Goal: Task Accomplishment & Management: Complete application form

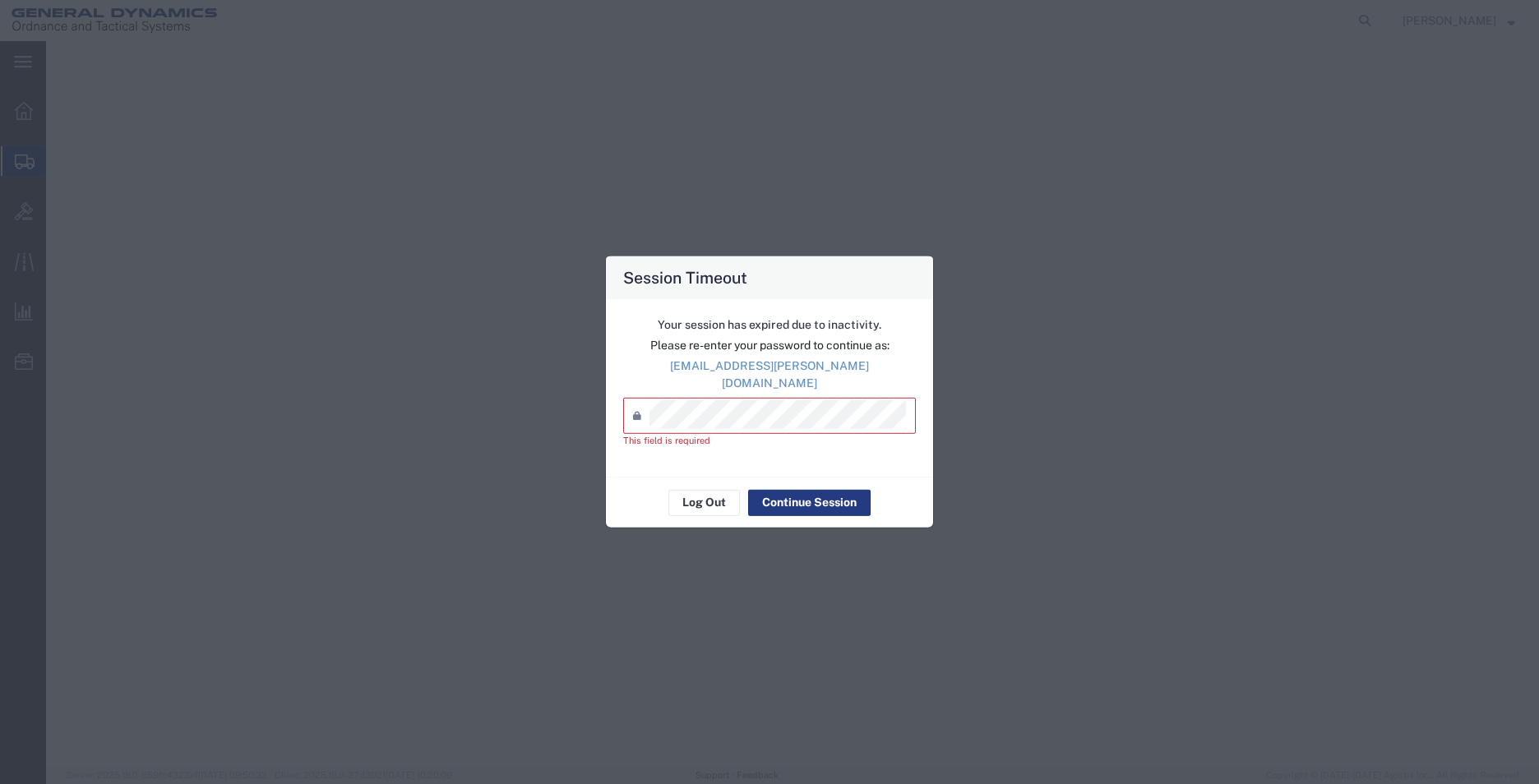
select select "AL"
select select
select select "CA"
select select "SMAL"
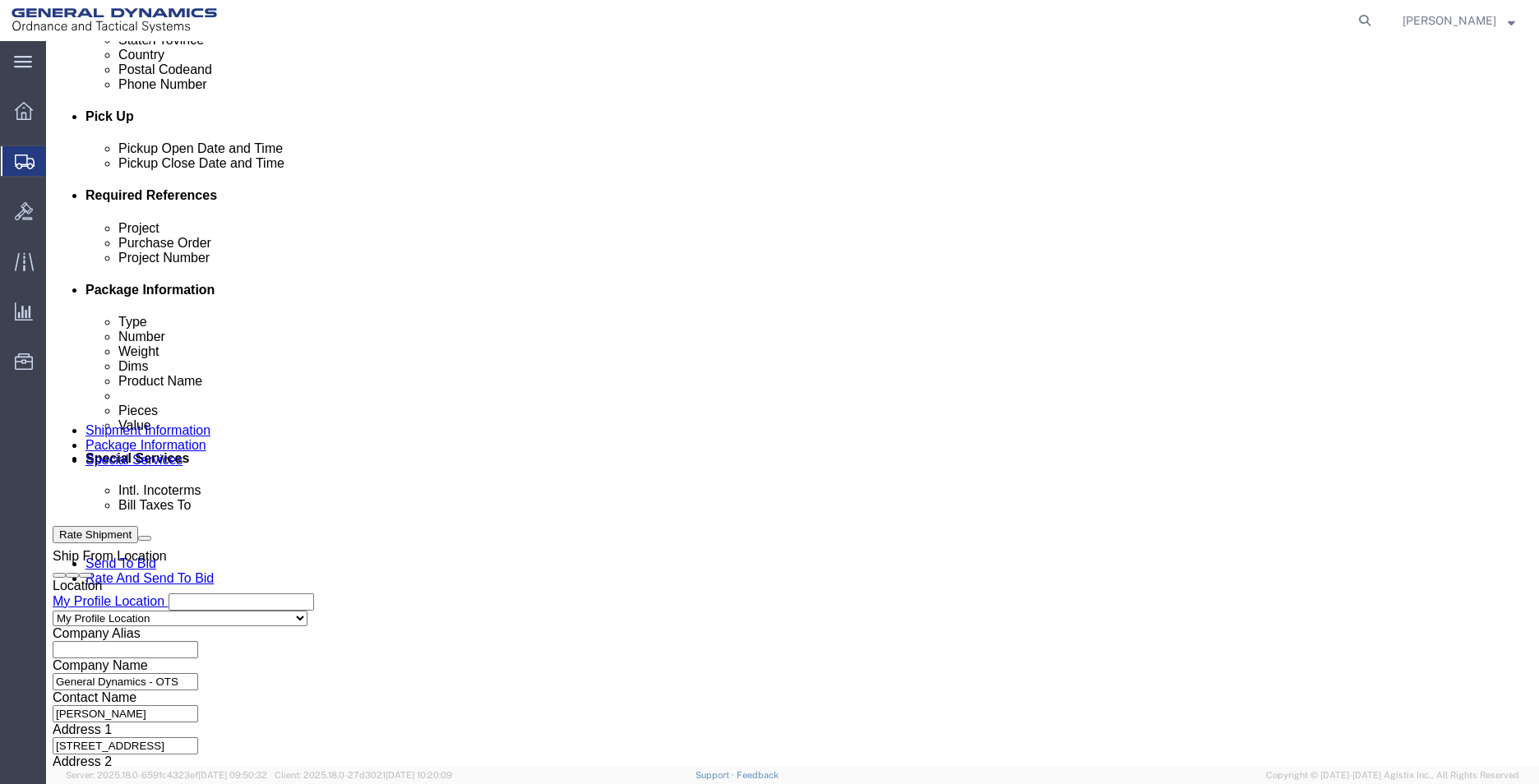
scroll to position [686, 0]
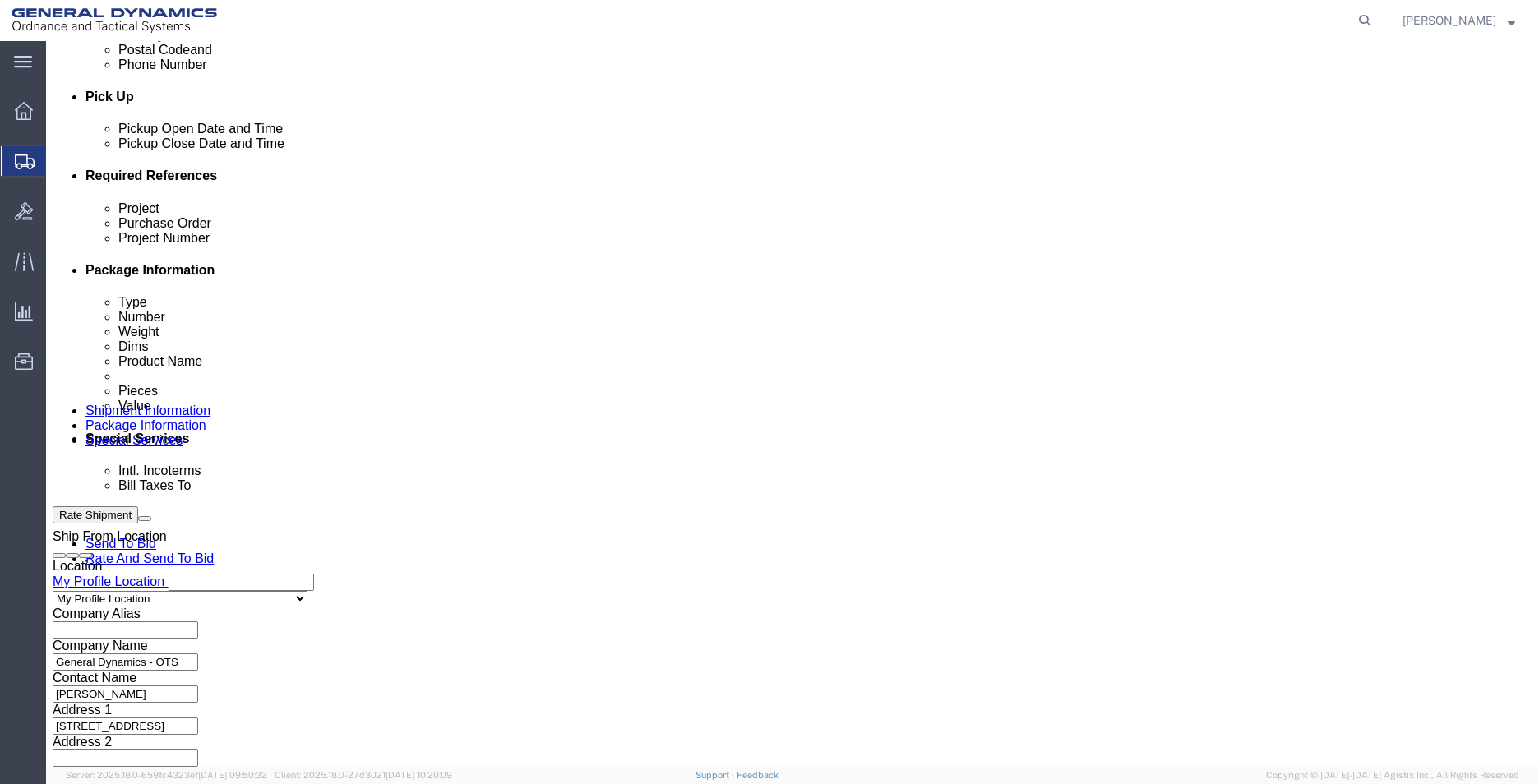
click input "text"
type input "amraam"
type input "93394"
type input "45000006"
click button "Continue"
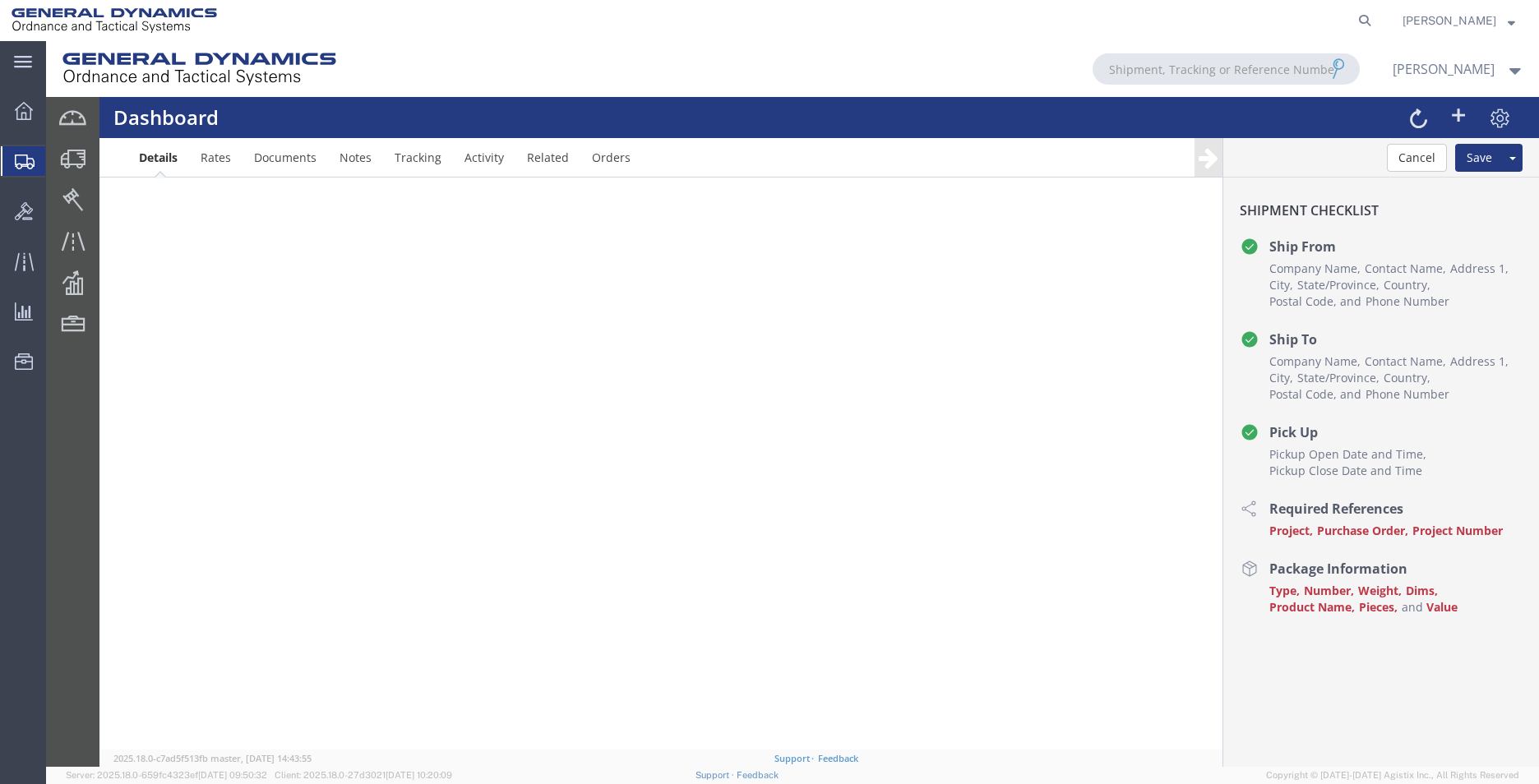
click at [26, 159] on icon at bounding box center [25, 162] width 20 height 15
click at [21, 108] on icon at bounding box center [24, 111] width 18 height 18
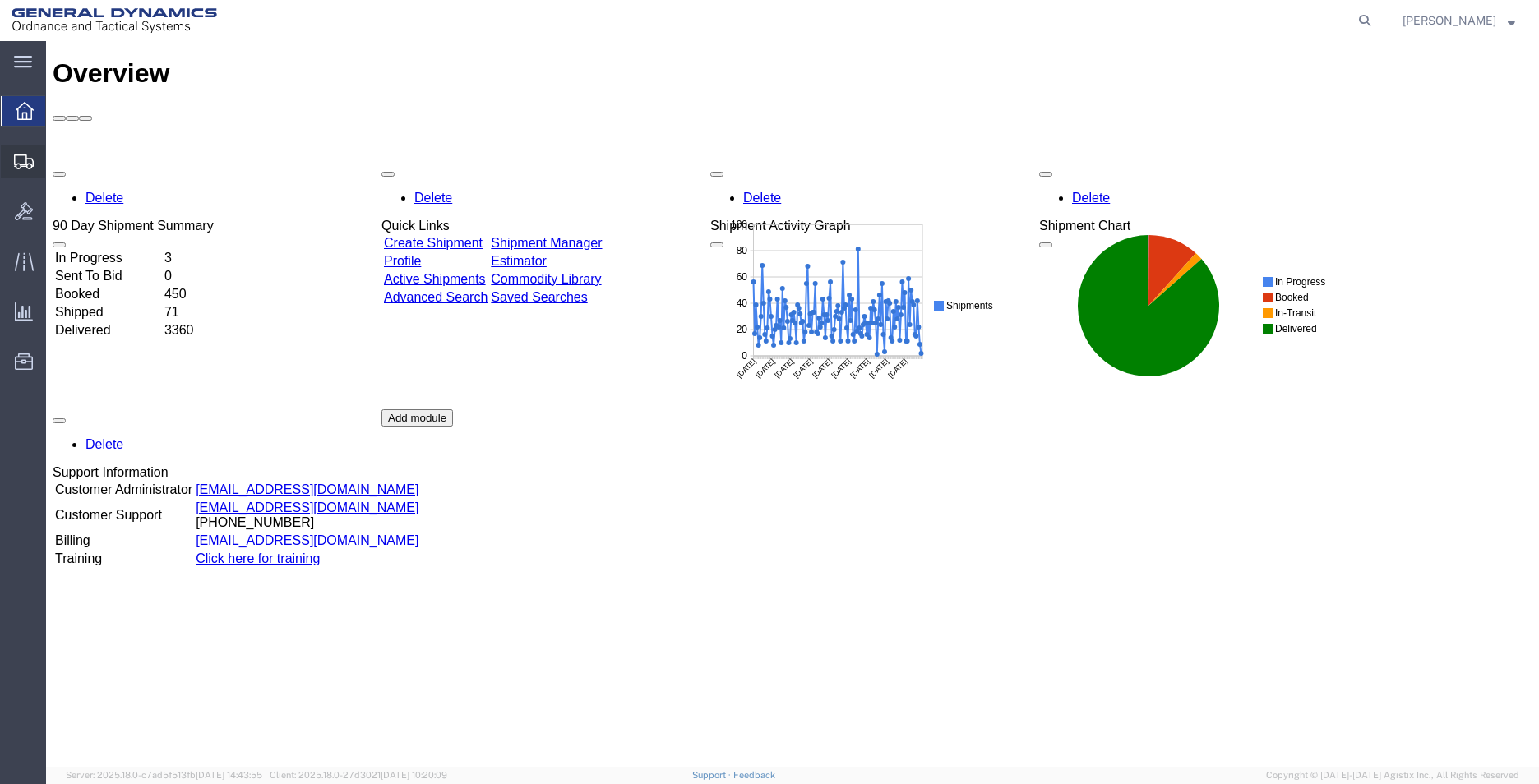
click at [0, 0] on span "Create Shipment" at bounding box center [0, 0] width 0 height 0
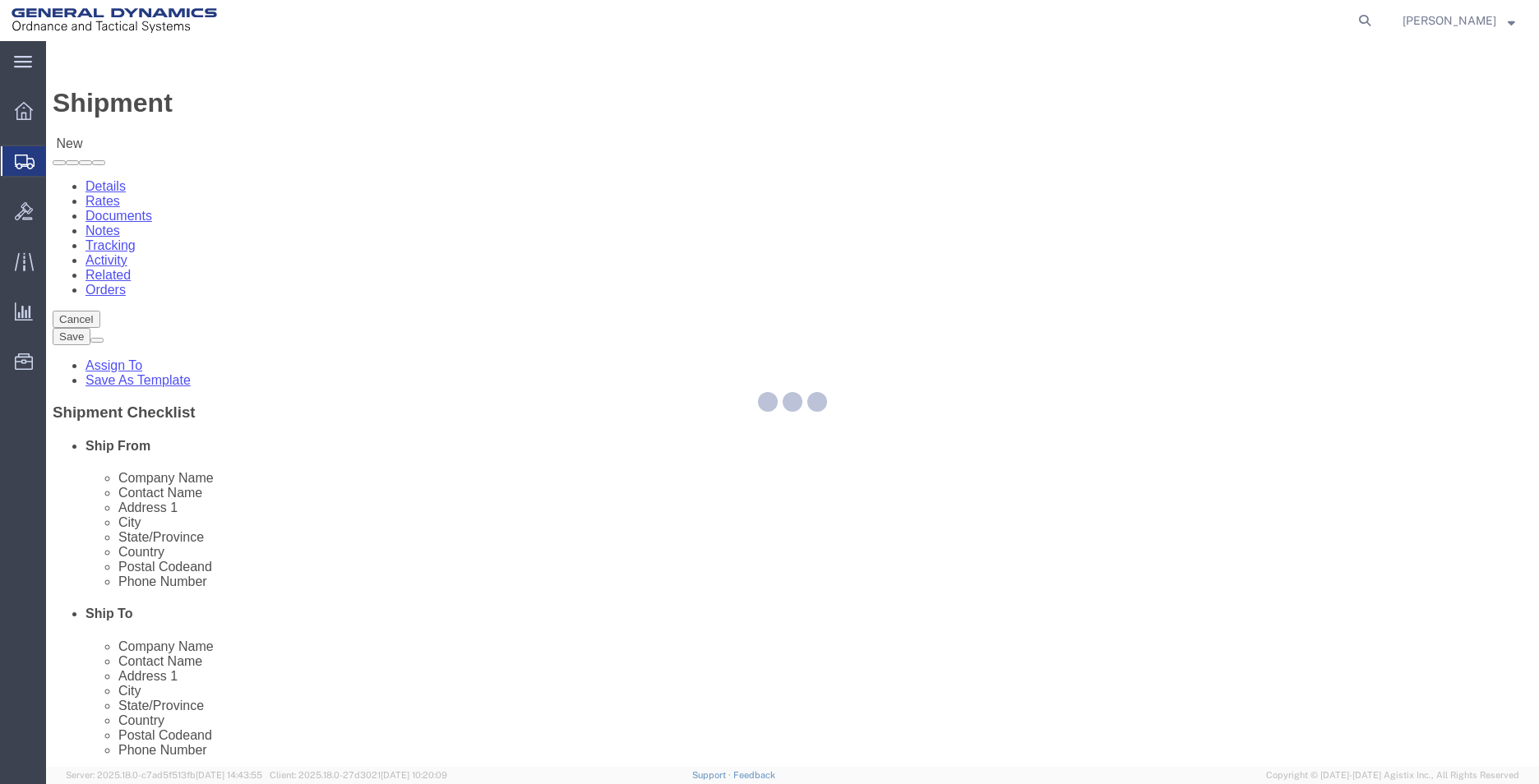
select select
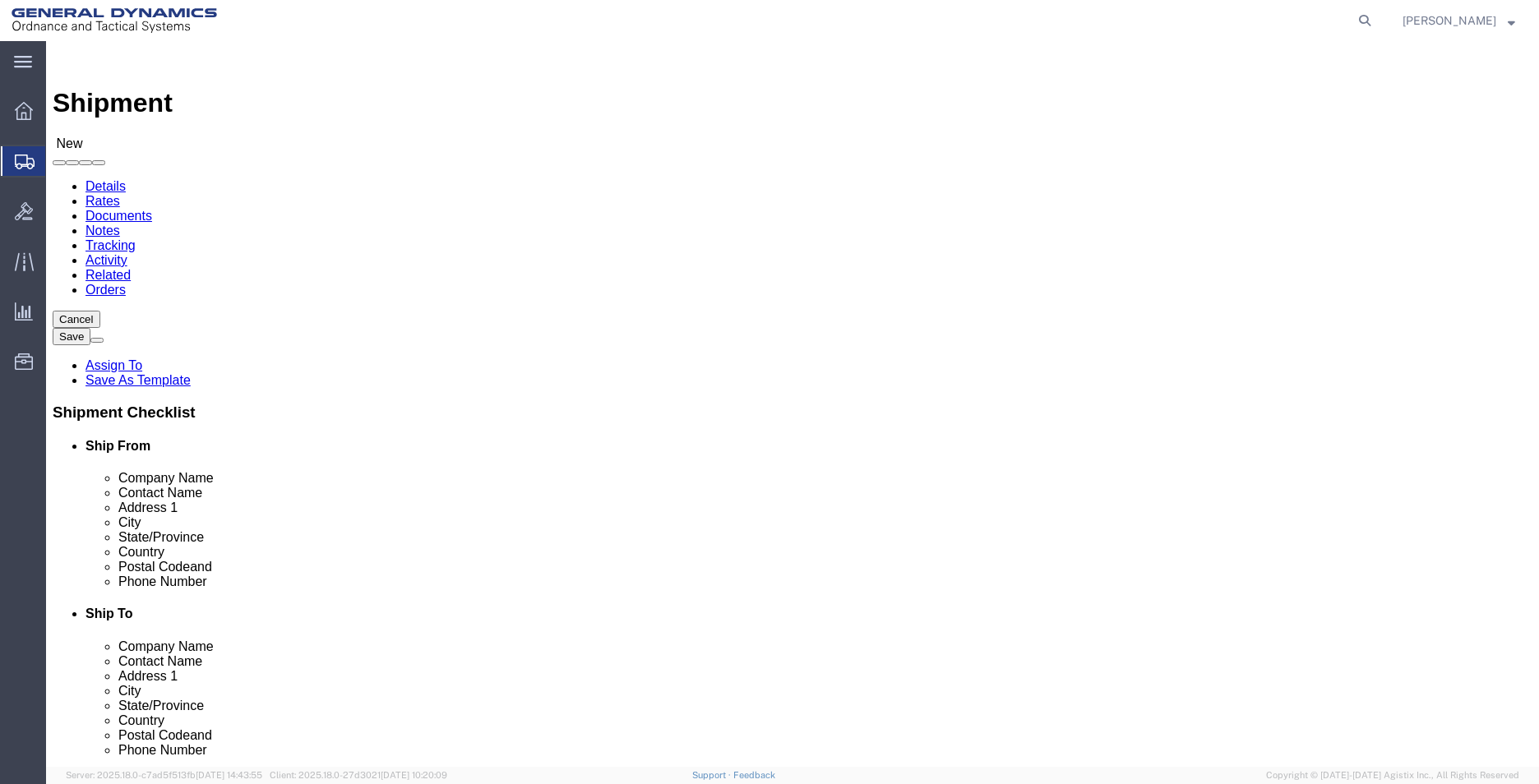
select select "MYPROFILE"
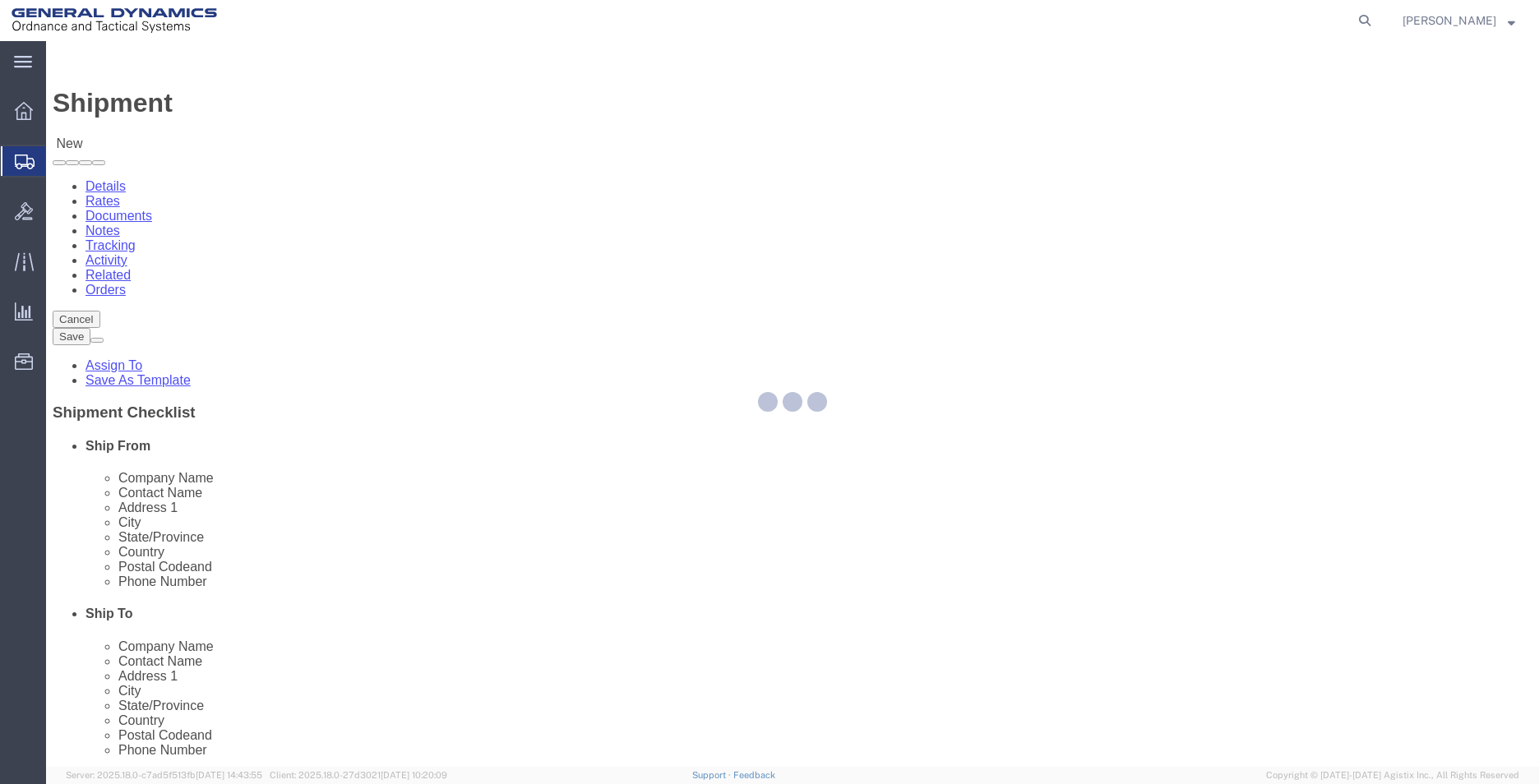
select select "AL"
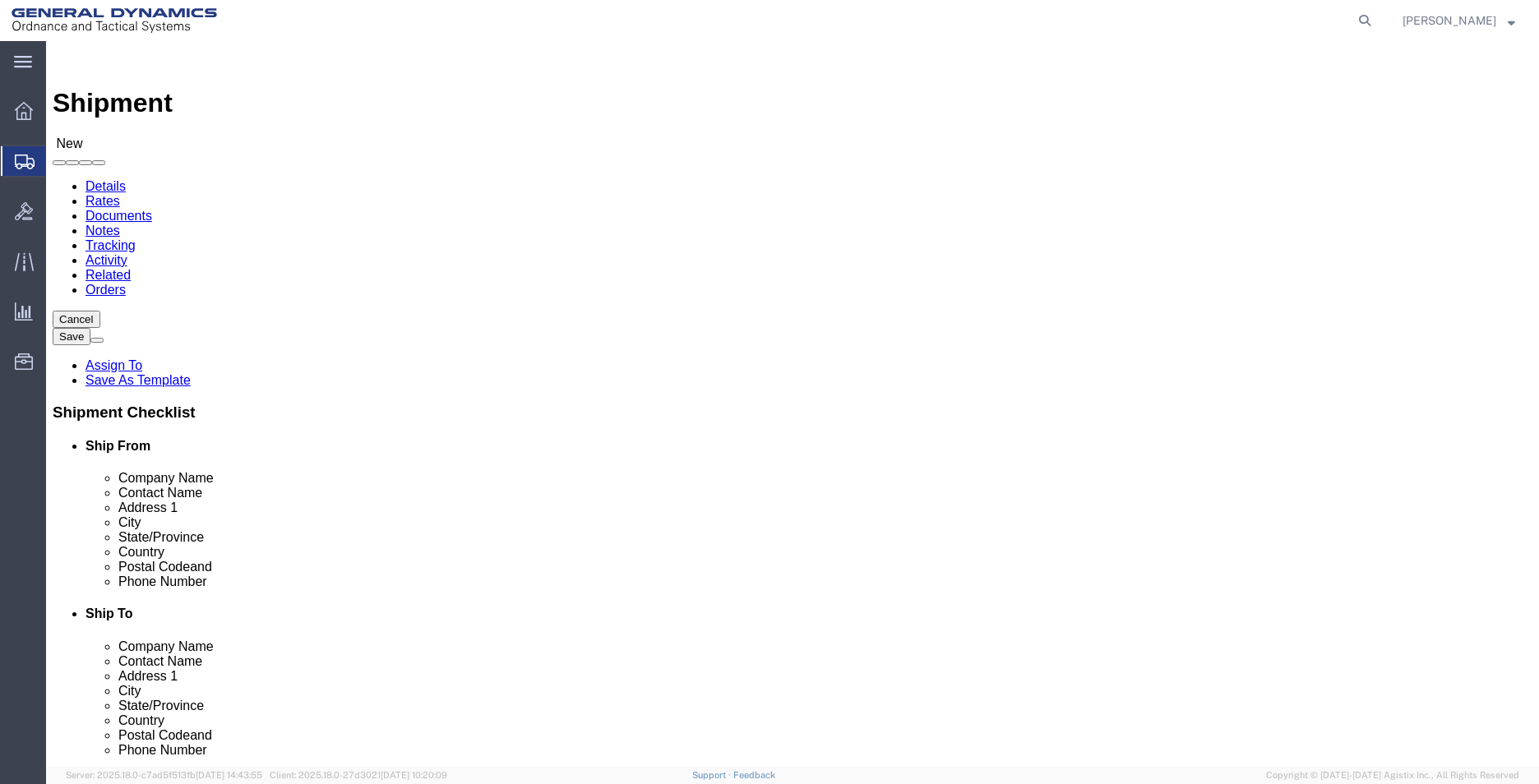
click input "text"
type input "CHROMALLOY [GEOGRAPHIC_DATA]"
select select "CA"
type input "CHROMALLOY [GEOGRAPHIC_DATA]"
drag, startPoint x: 973, startPoint y: 338, endPoint x: 837, endPoint y: 340, distance: 136.0
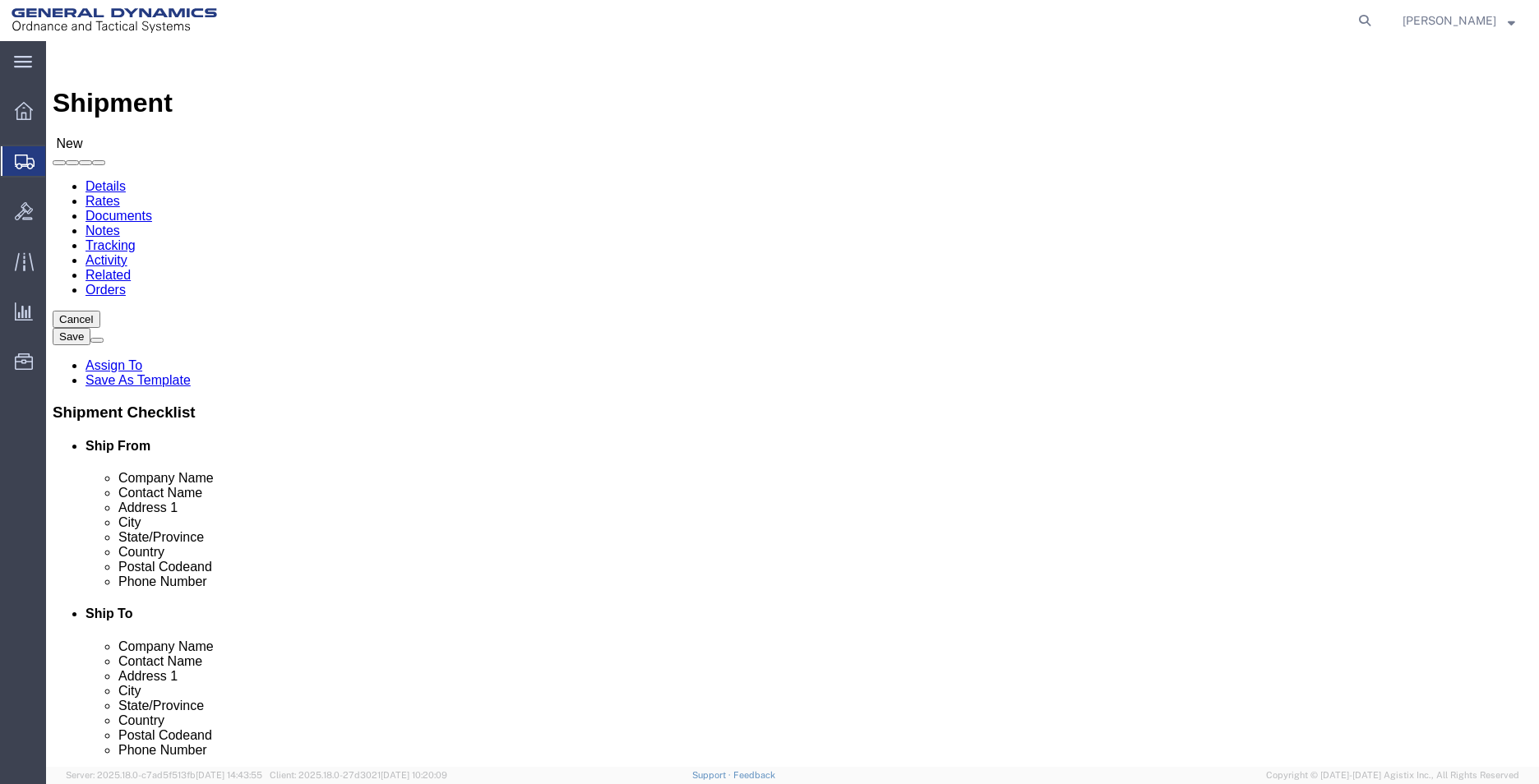
click input "text"
type input "ATTN: RECEIVING"
click input "text"
type input "[EMAIL_ADDRESS][PERSON_NAME][DOMAIN_NAME]"
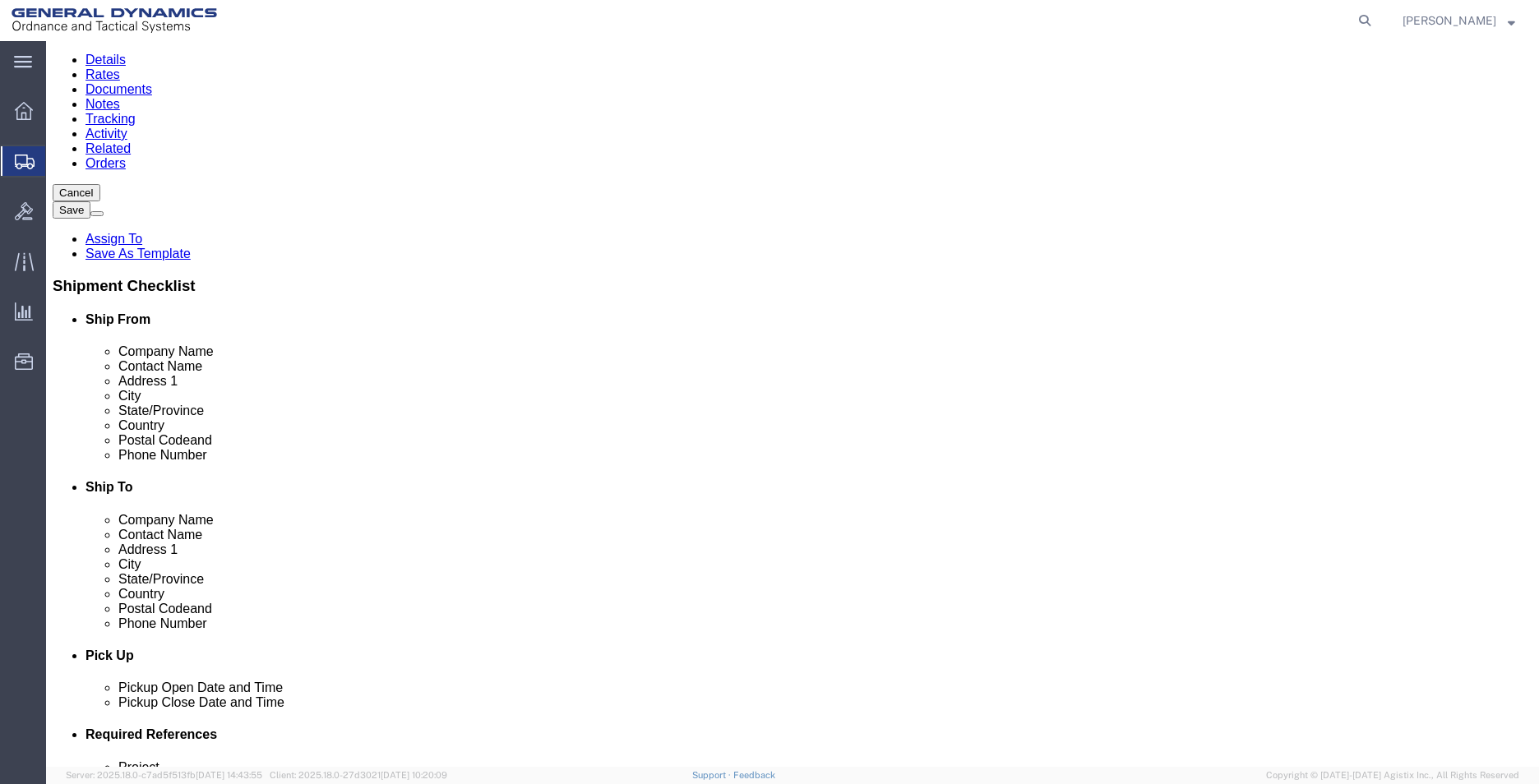
scroll to position [493, 0]
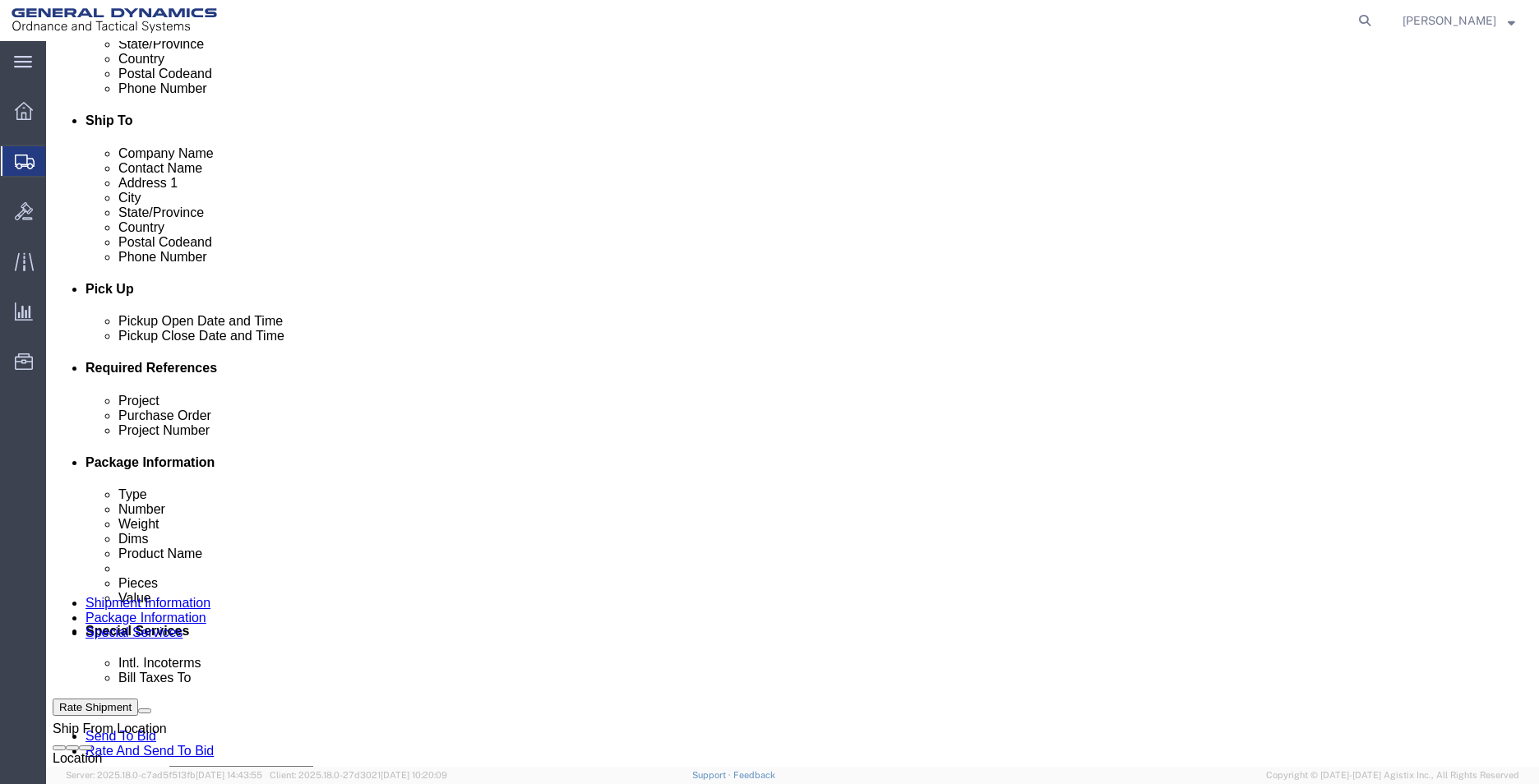
click input "text"
type input "AMRAAM"
type input "93394"
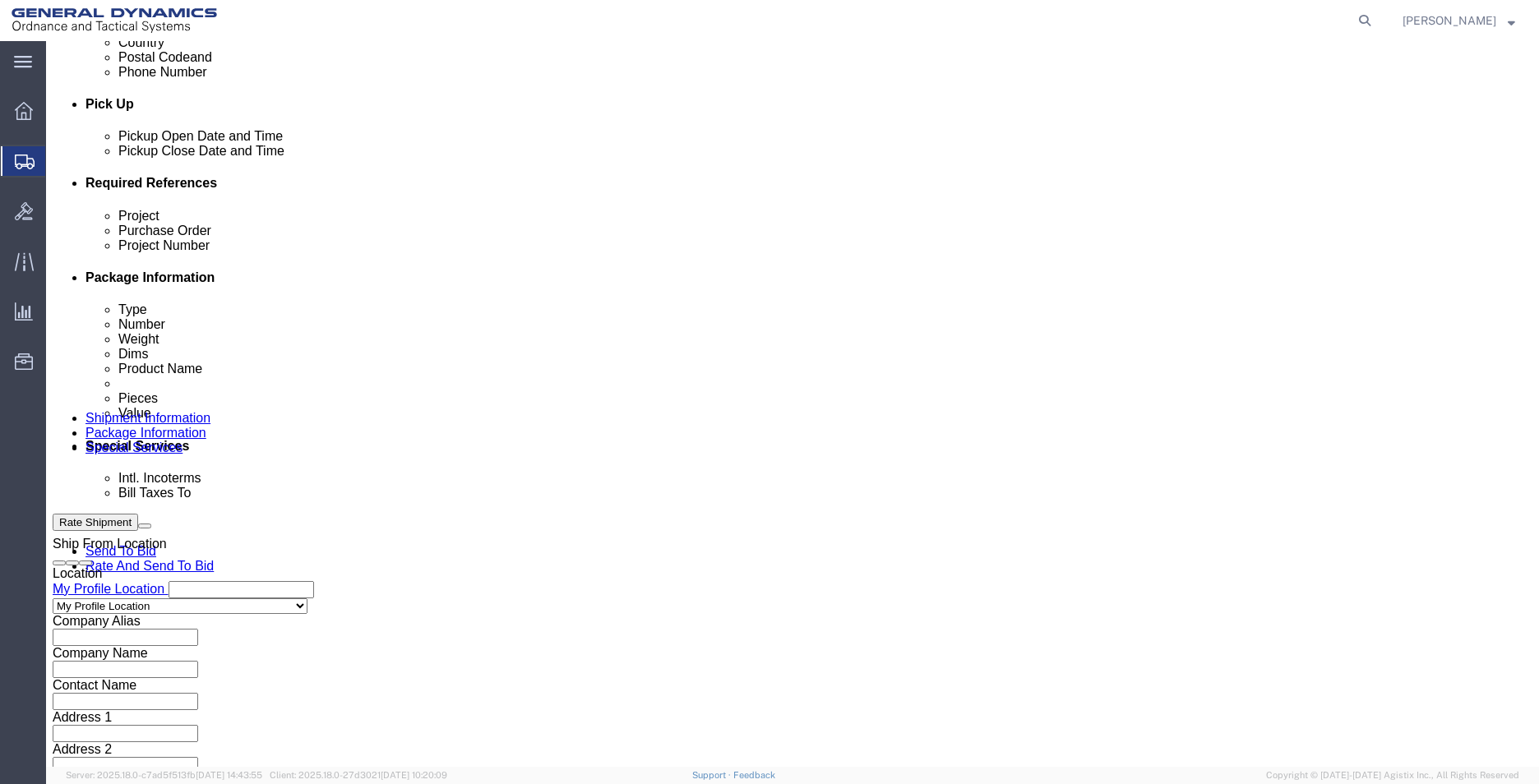
scroll to position [686, 0]
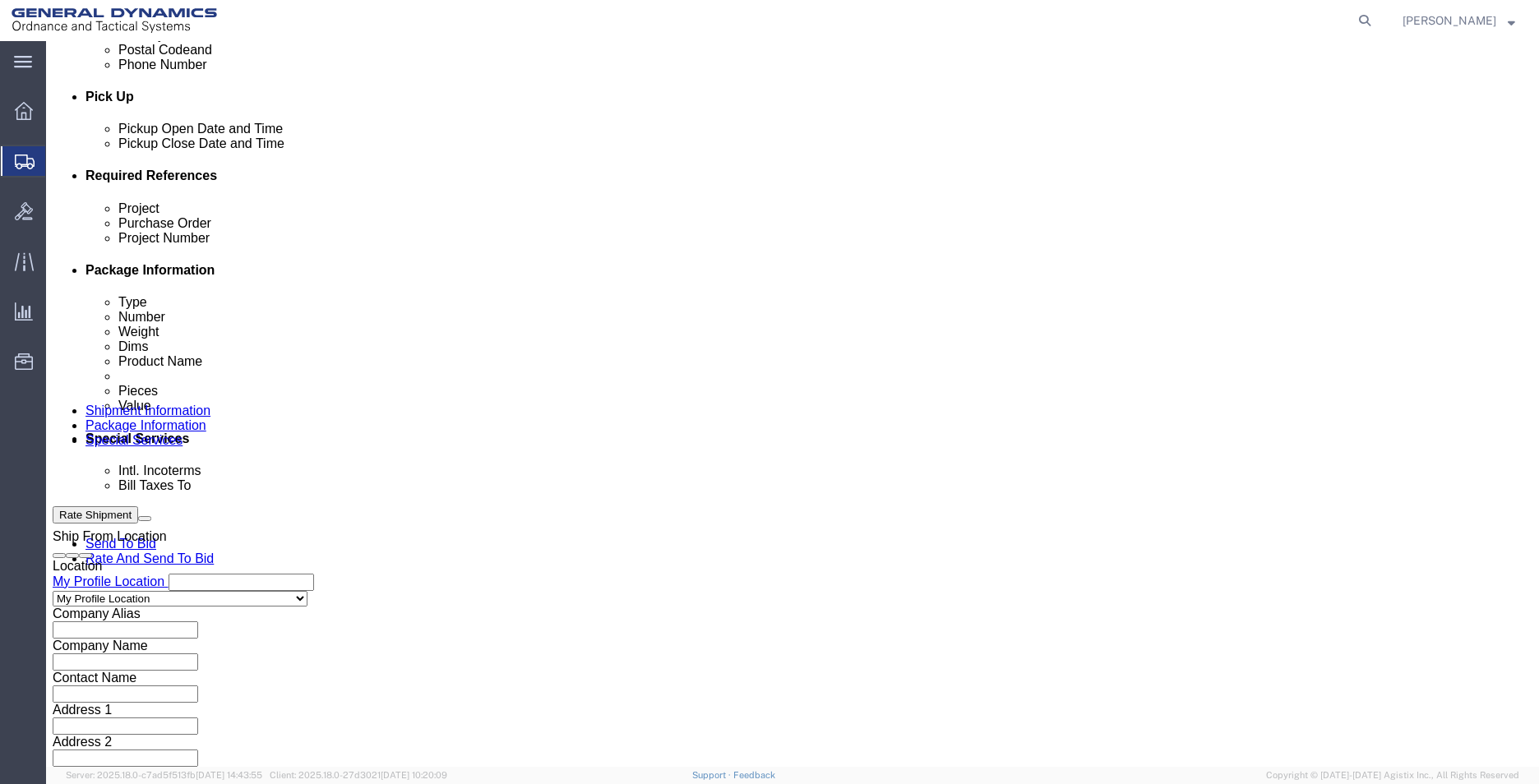
type input "45000006"
click select "Select Air Less than Truckload Multi-Leg Ocean Freight Rail Small Parcel Truckl…"
select select "SMAL"
click select "Select Air Less than Truckload Multi-Leg Ocean Freight Rail Small Parcel Truckl…"
click button "Continue"
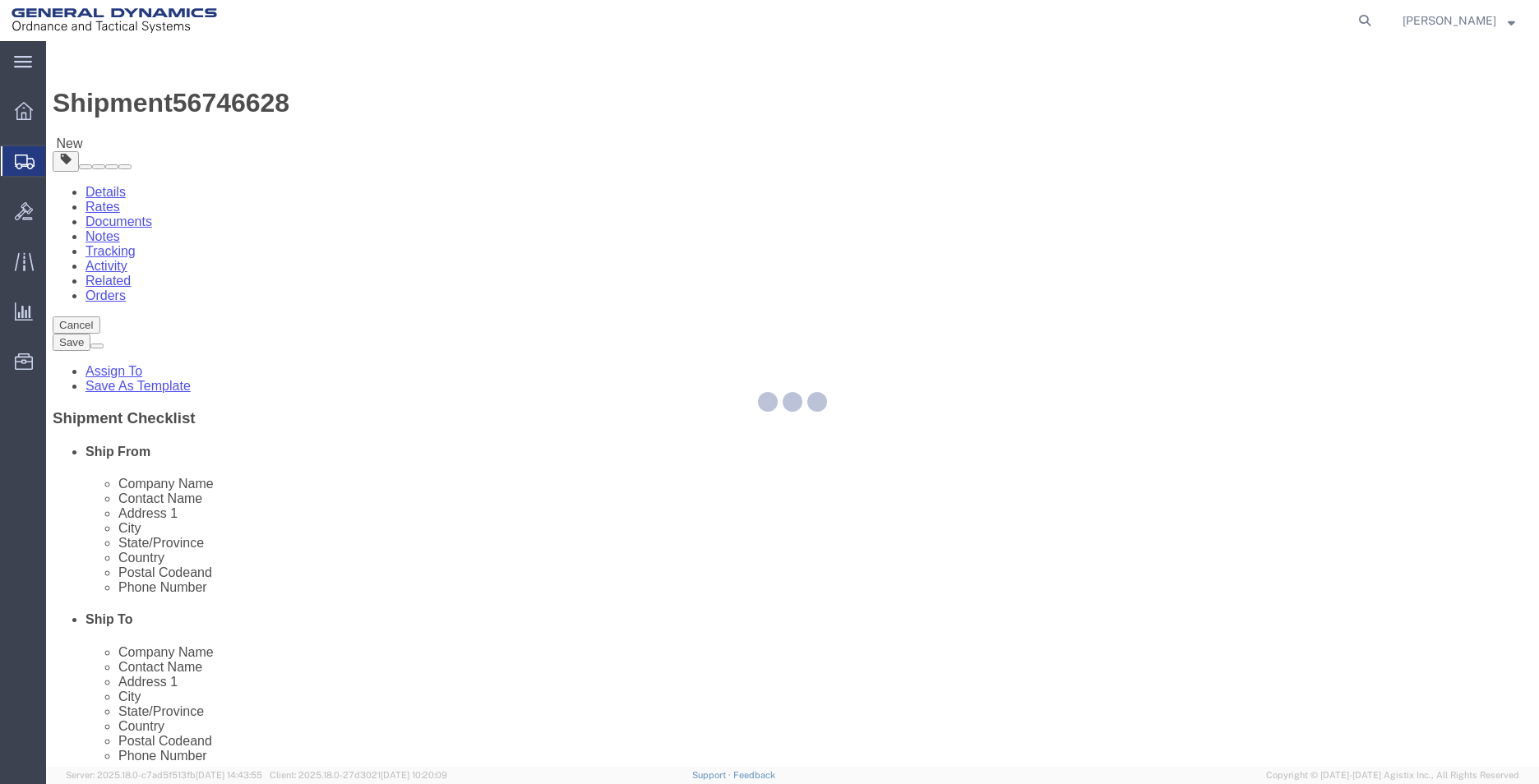
select select "YRPK"
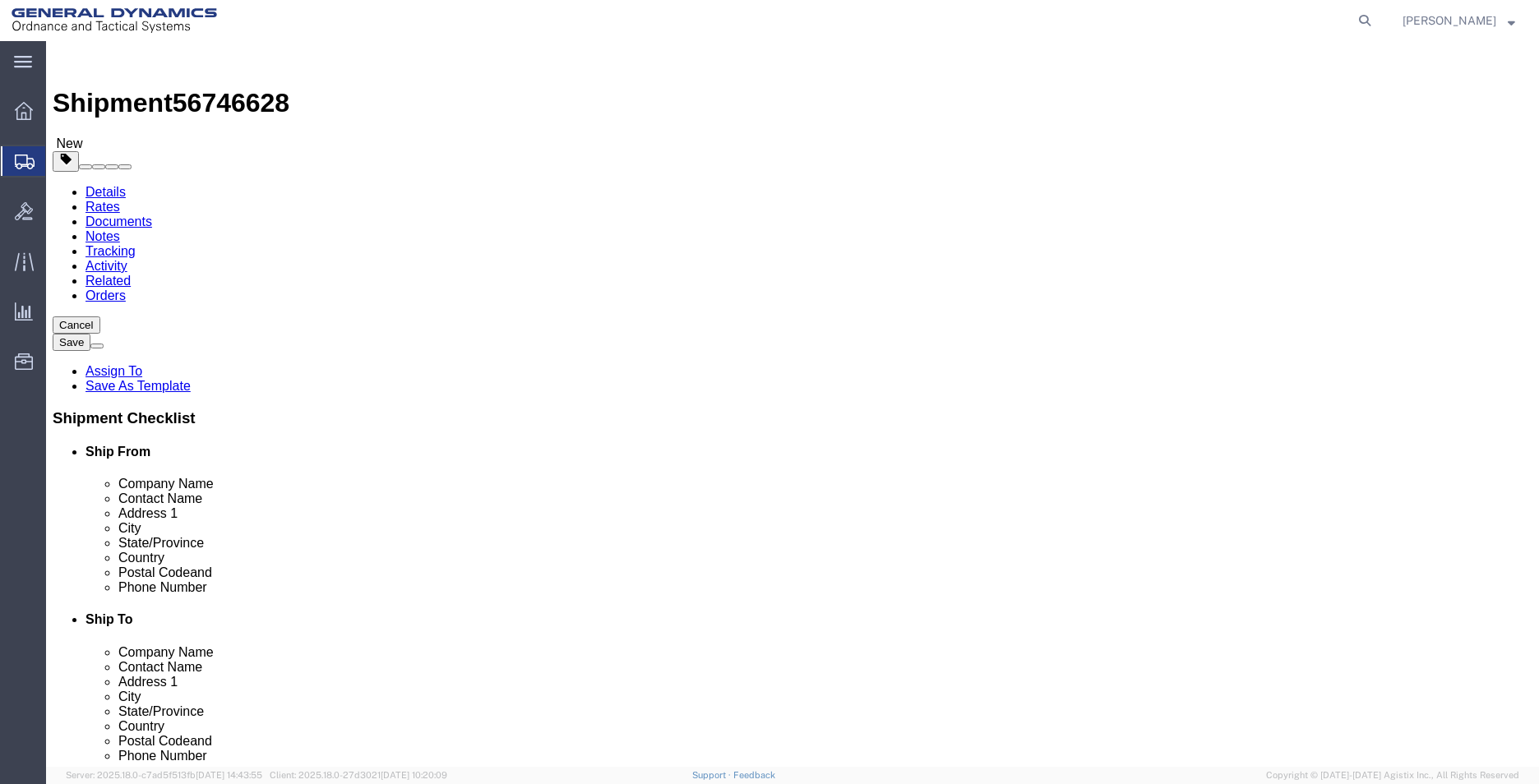
click button "Continue"
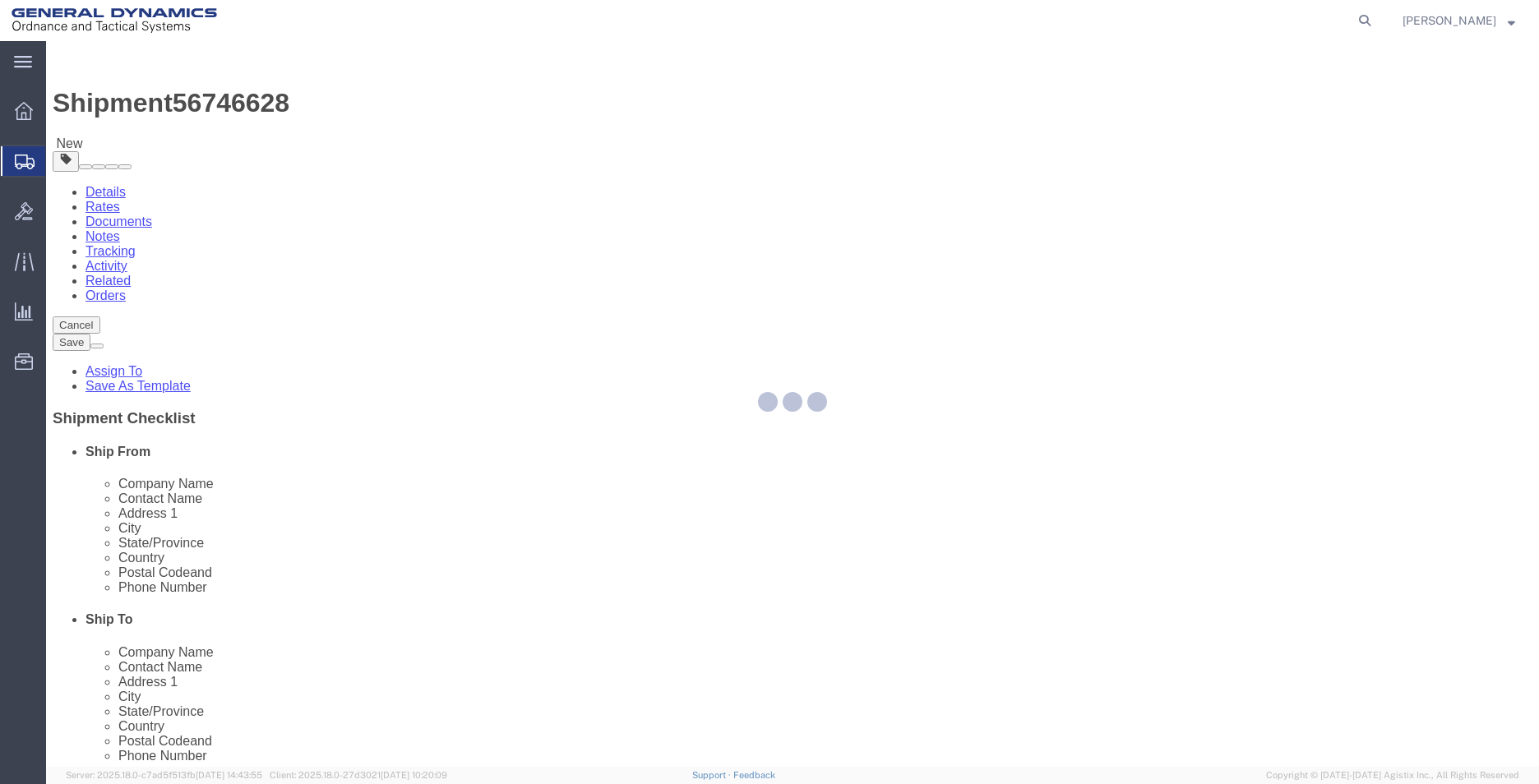
select select
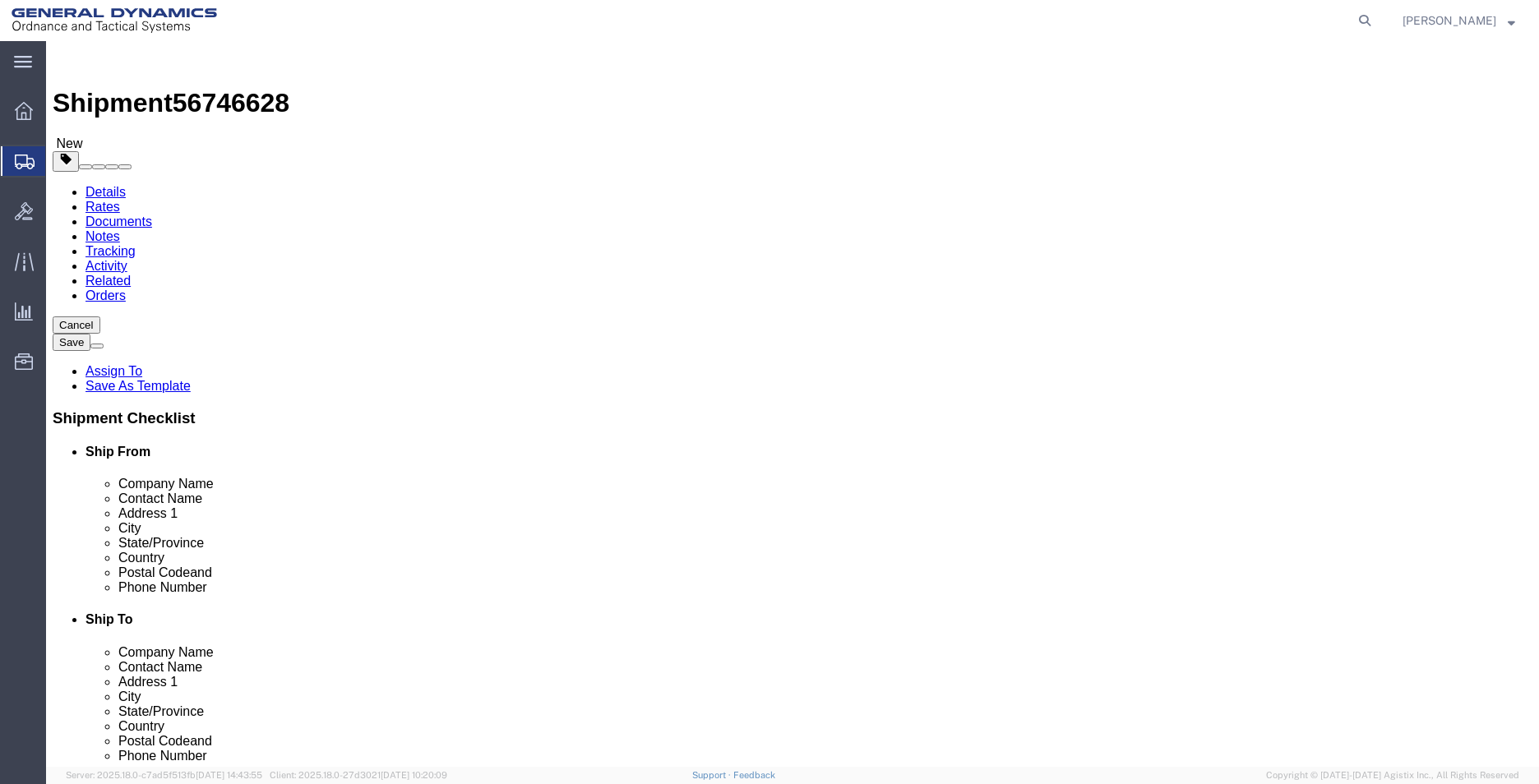
click link "Details"
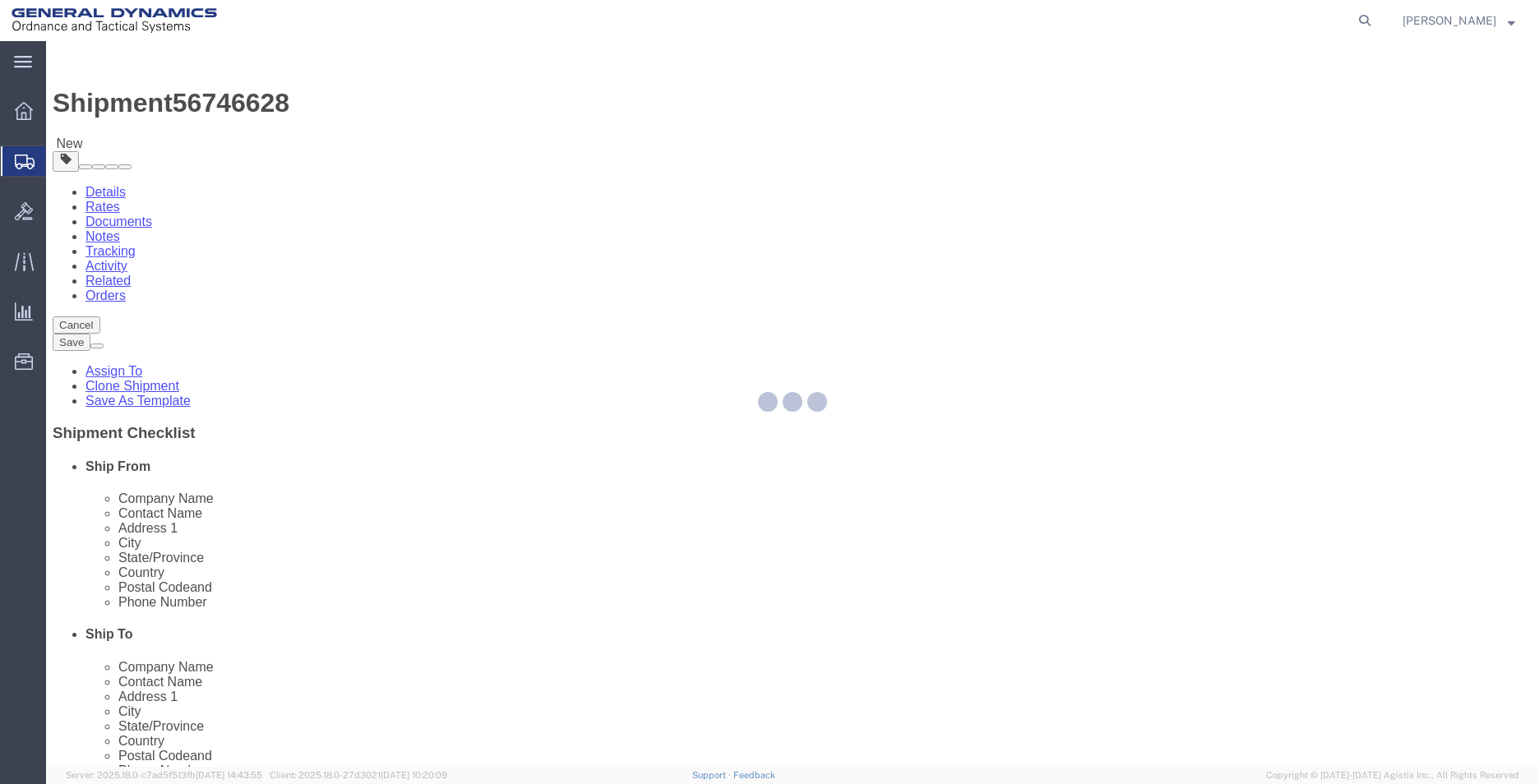
select select "318"
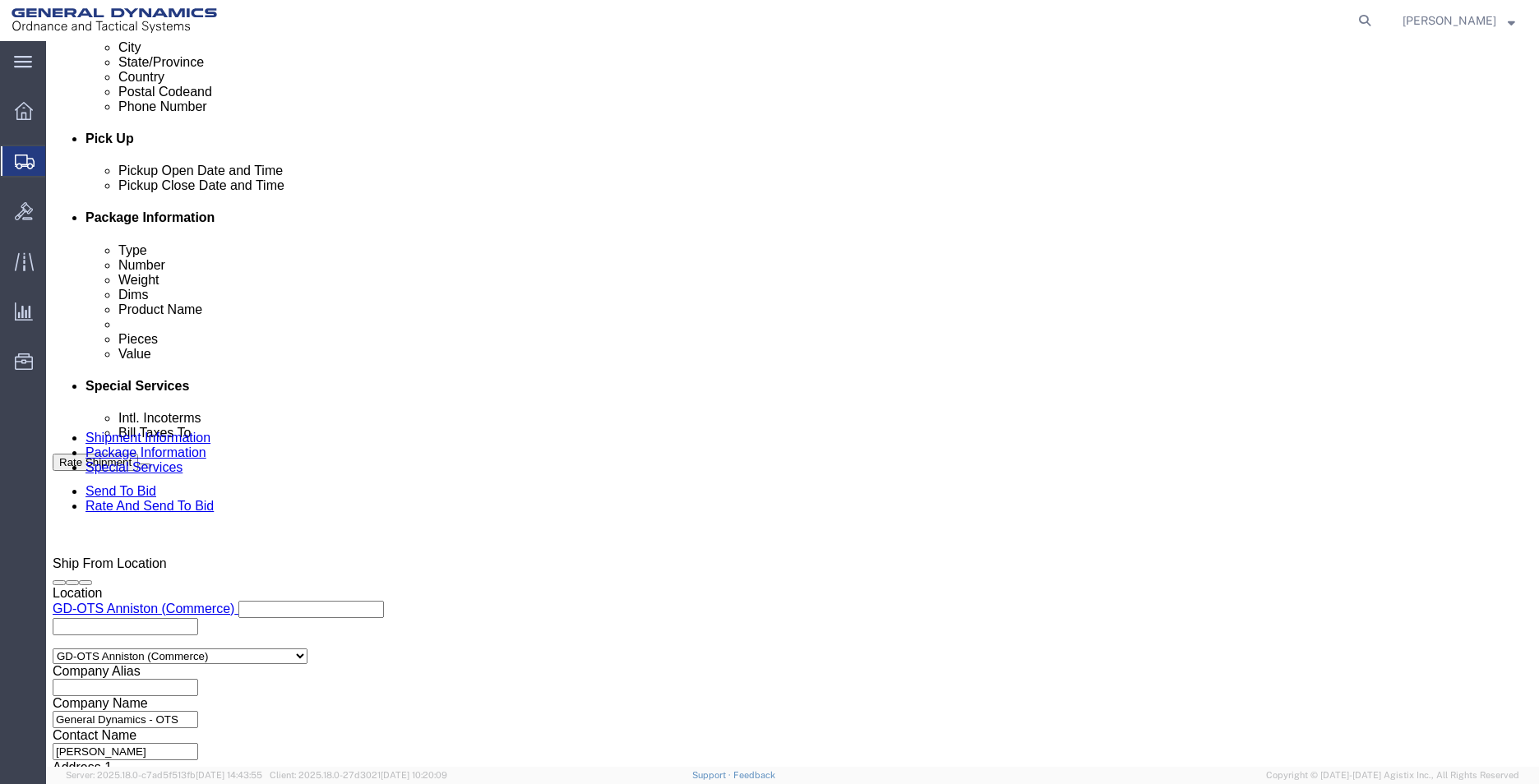
scroll to position [686, 0]
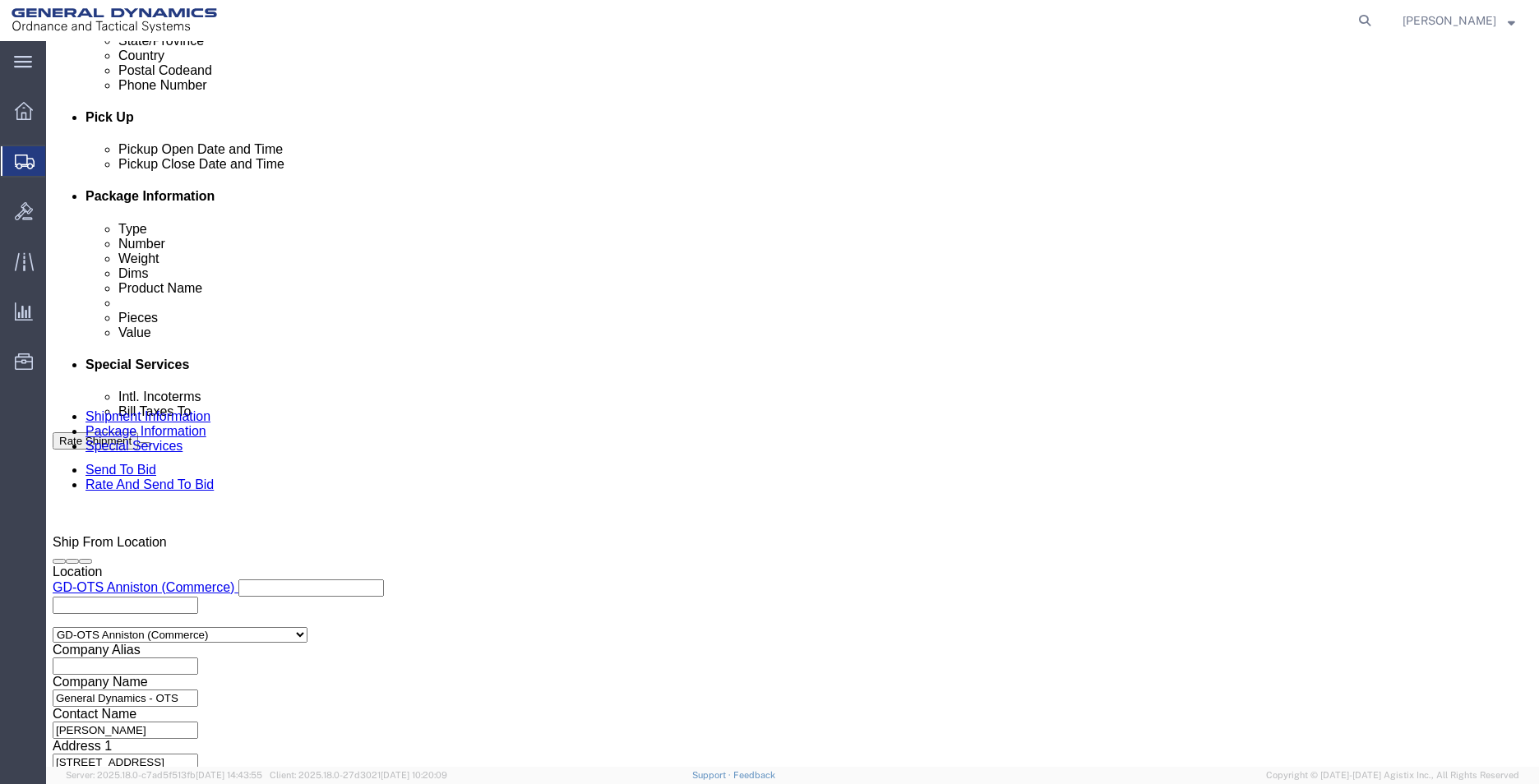
click button "Continue"
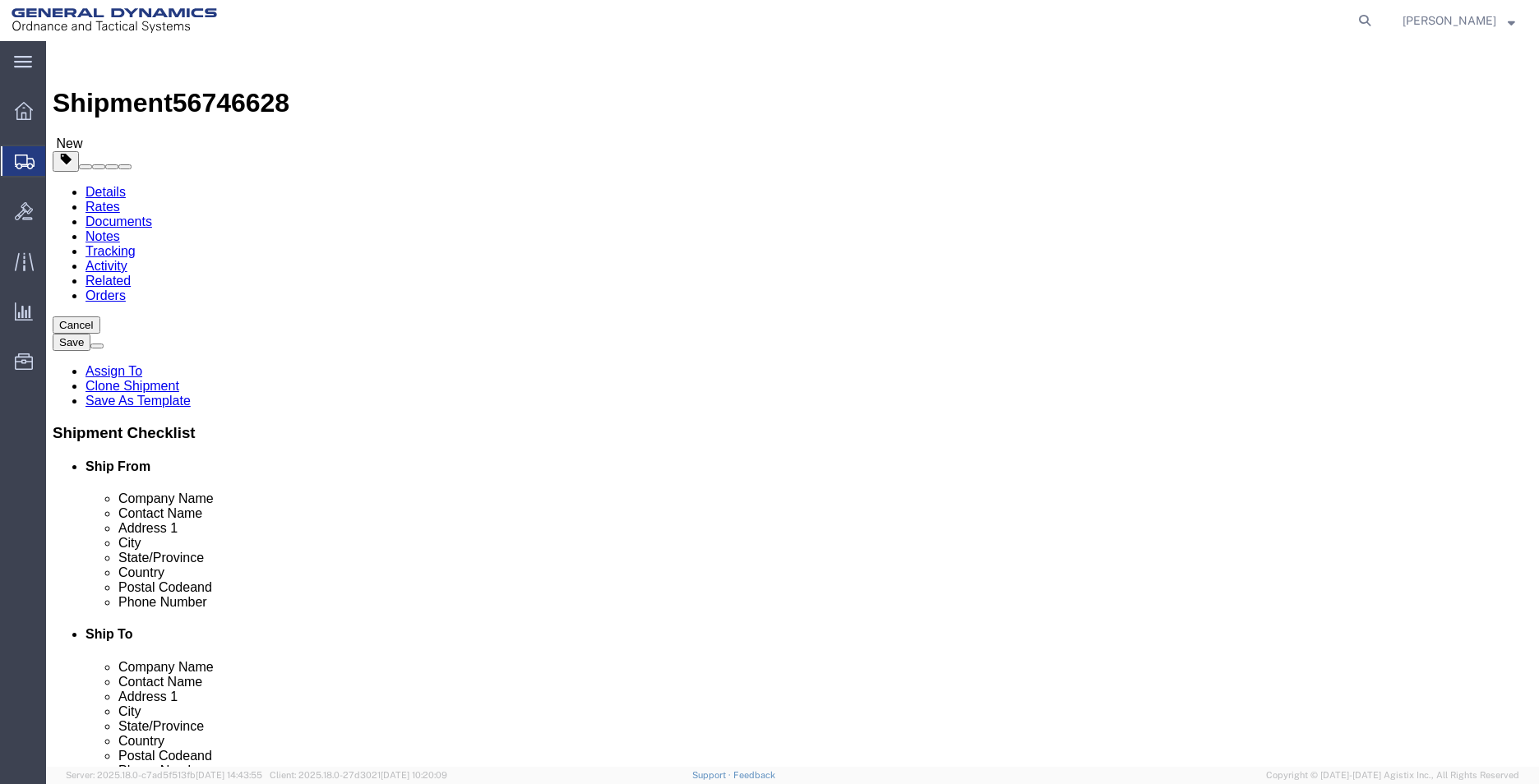
drag, startPoint x: 254, startPoint y: 326, endPoint x: 0, endPoint y: 322, distance: 254.0
click div "Please fix the following errors Ship From Location Location GD-OTS Anniston (Co…"
type input "2"
type input "26"
type input "16"
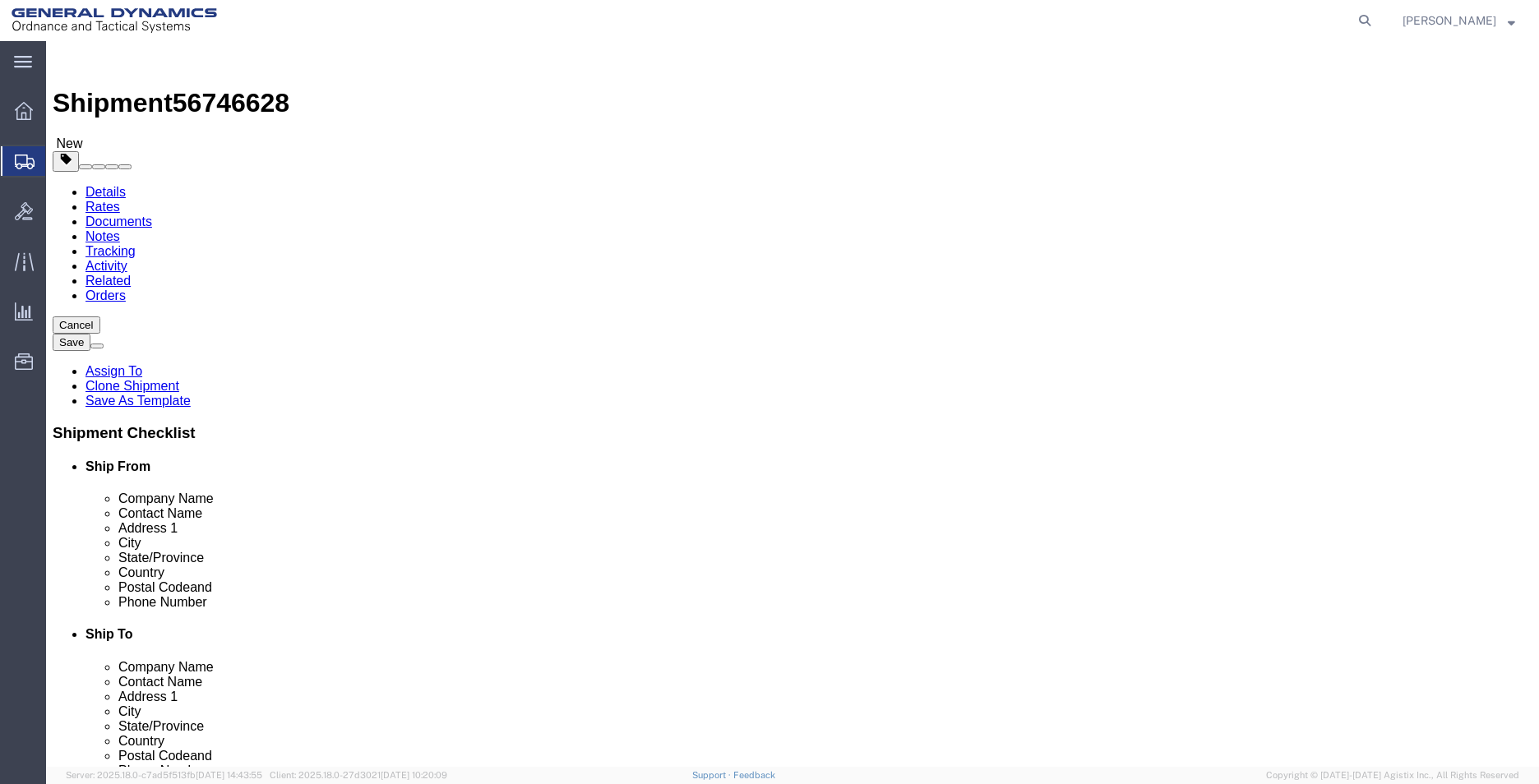
type input "24"
click input "0.00"
drag, startPoint x: 264, startPoint y: 379, endPoint x: 65, endPoint y: 407, distance: 201.0
click div "Package Type Select Envelope Large Box Medium Box PAK Rack Small Box Tube Your …"
type input "126"
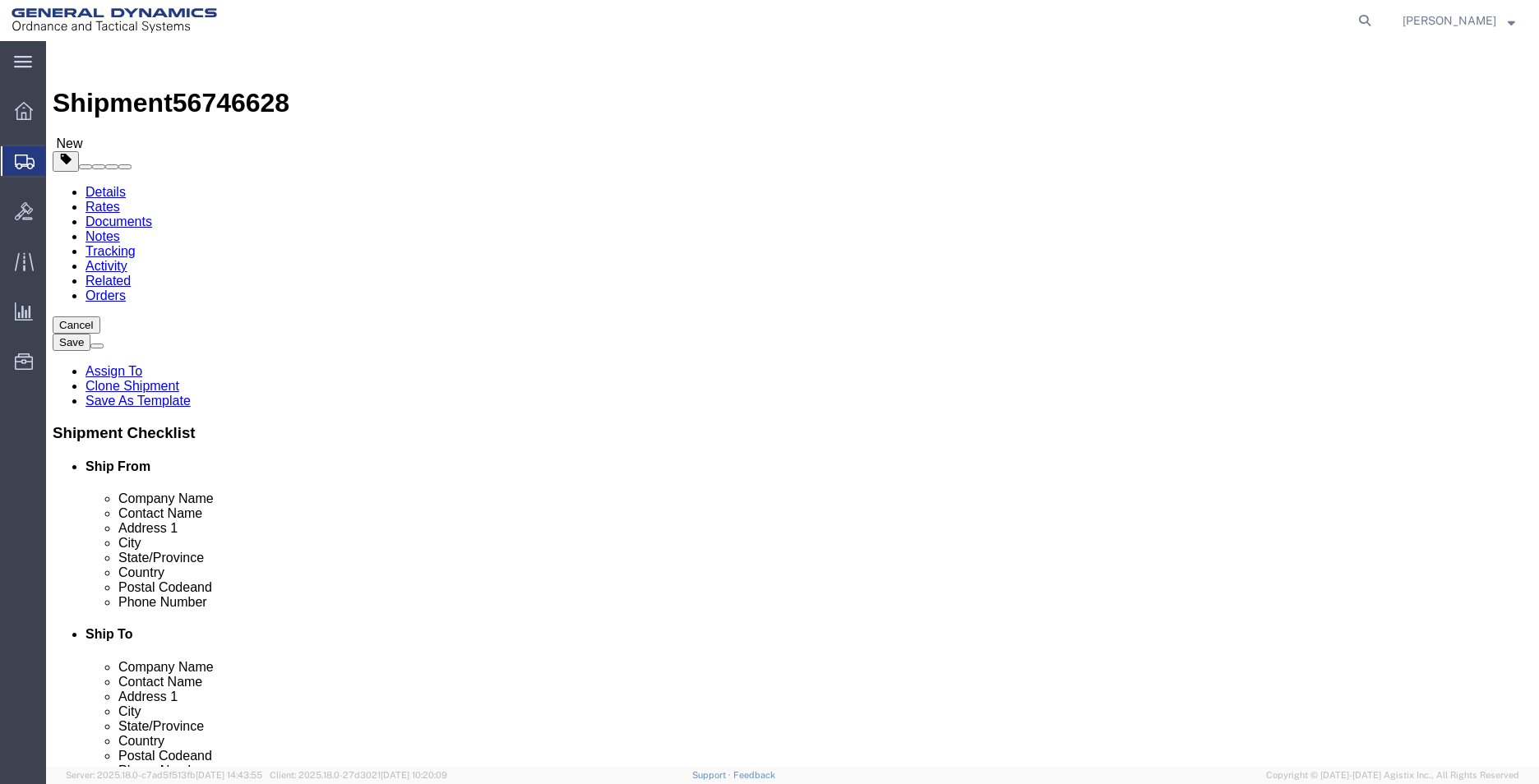
click link "Add Content"
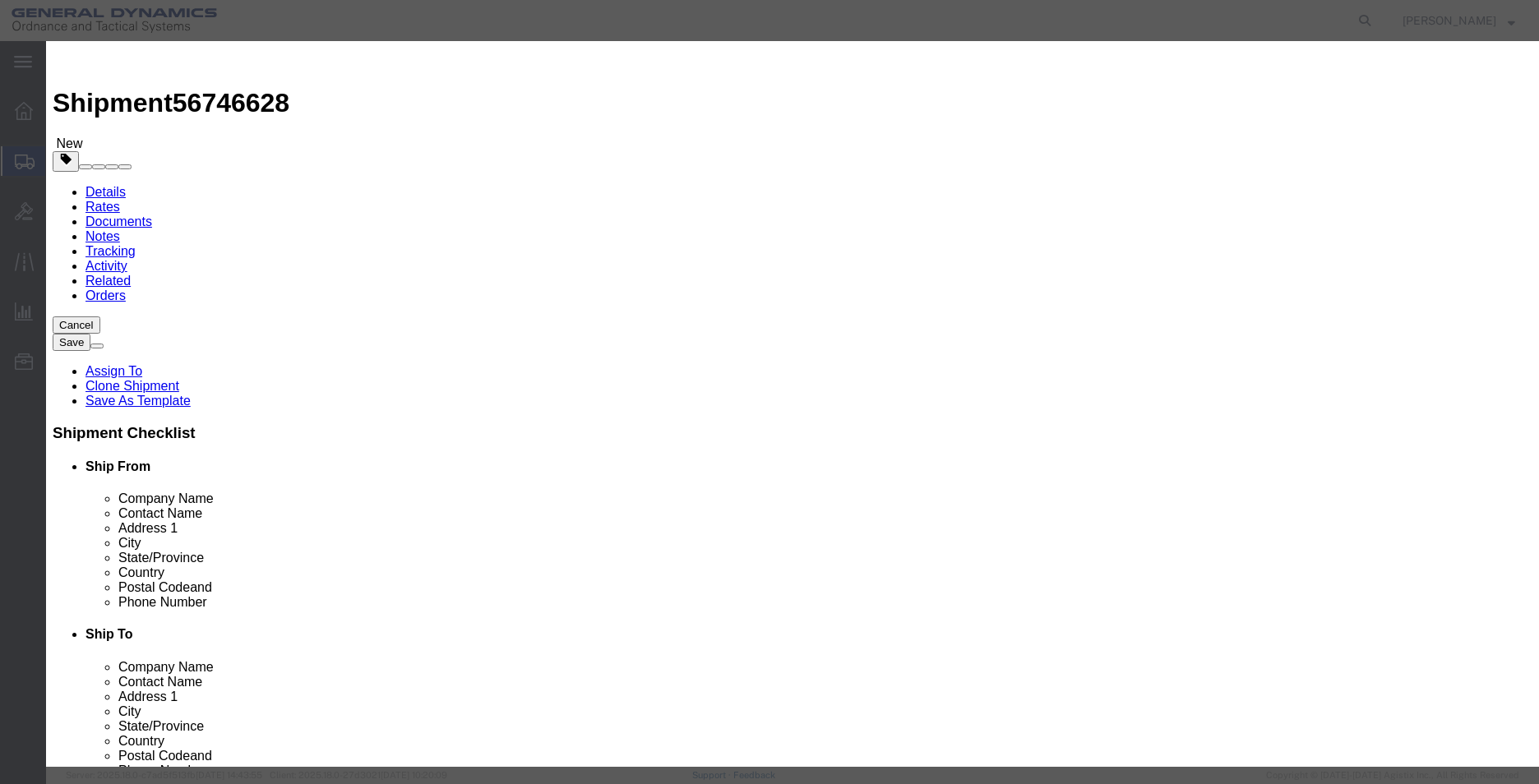
click div "Commodity library"
click input "text"
type input "METAL PARTS"
type input "40"
type input "1"
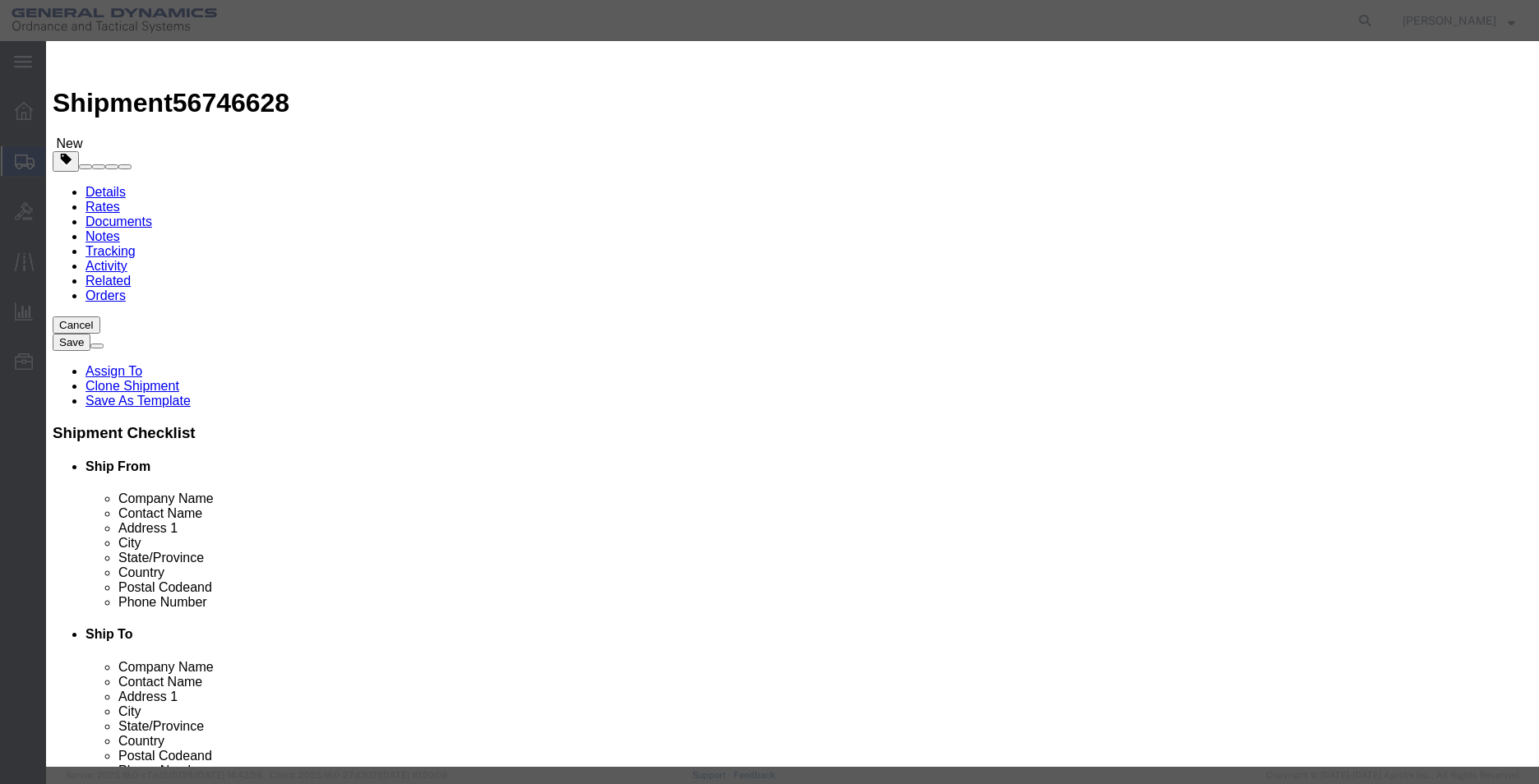
click button "Save & Close"
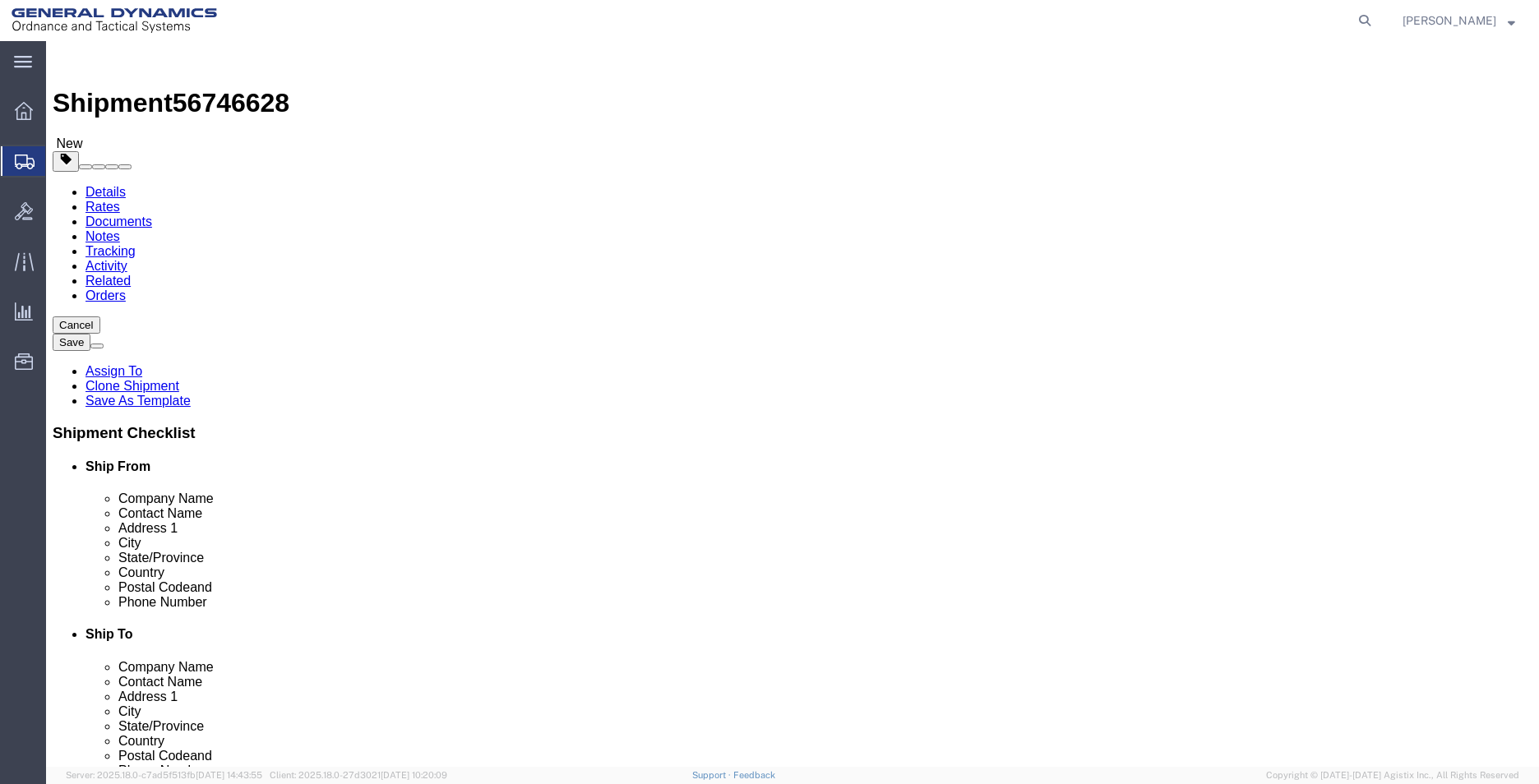
click button "Rate Shipment"
